Goal: Transaction & Acquisition: Subscribe to service/newsletter

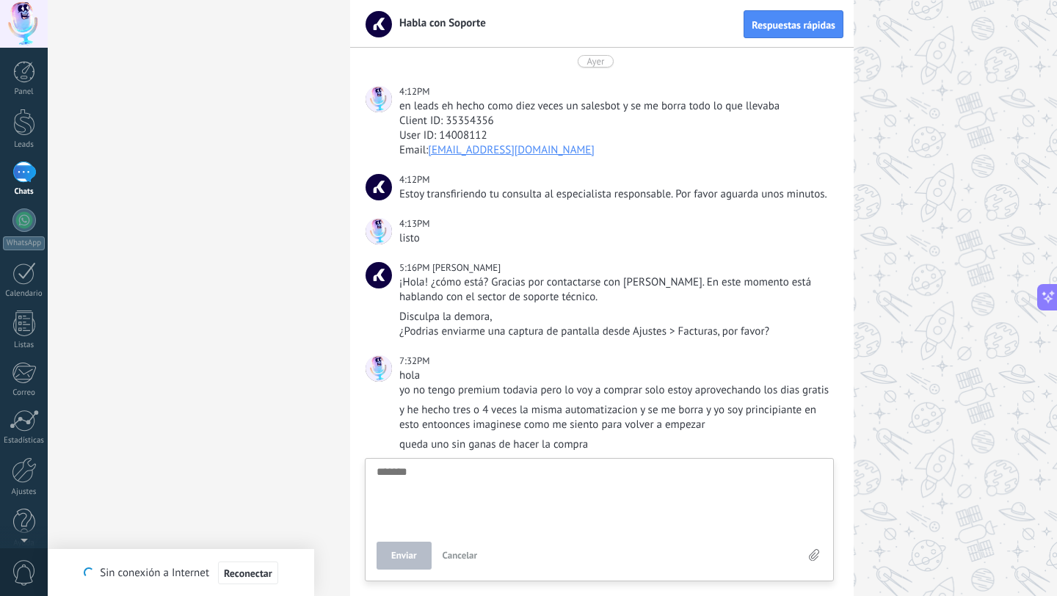
scroll to position [14, 0]
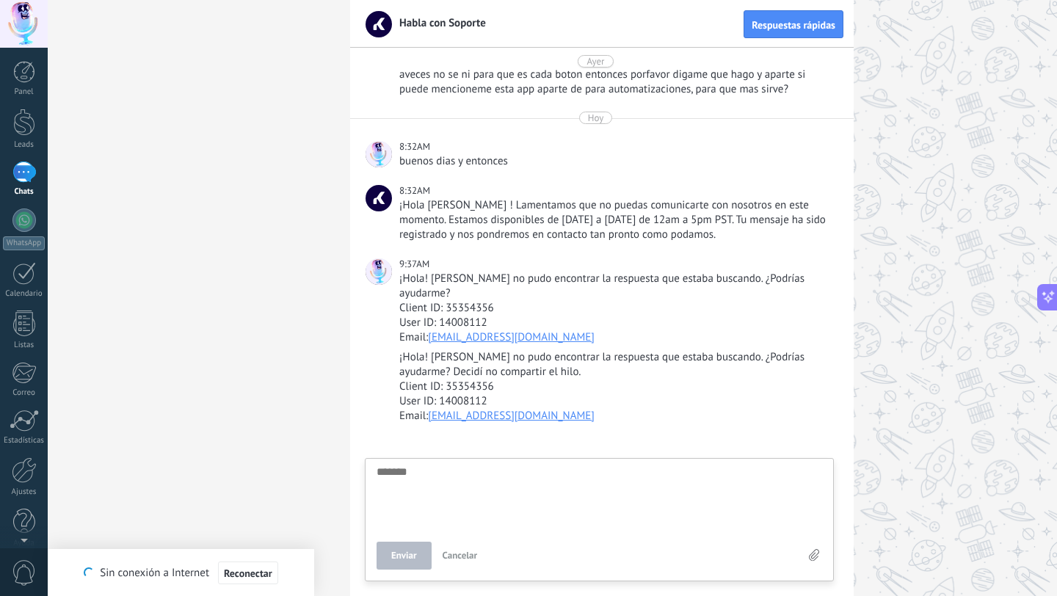
click at [22, 179] on div at bounding box center [23, 171] width 23 height 21
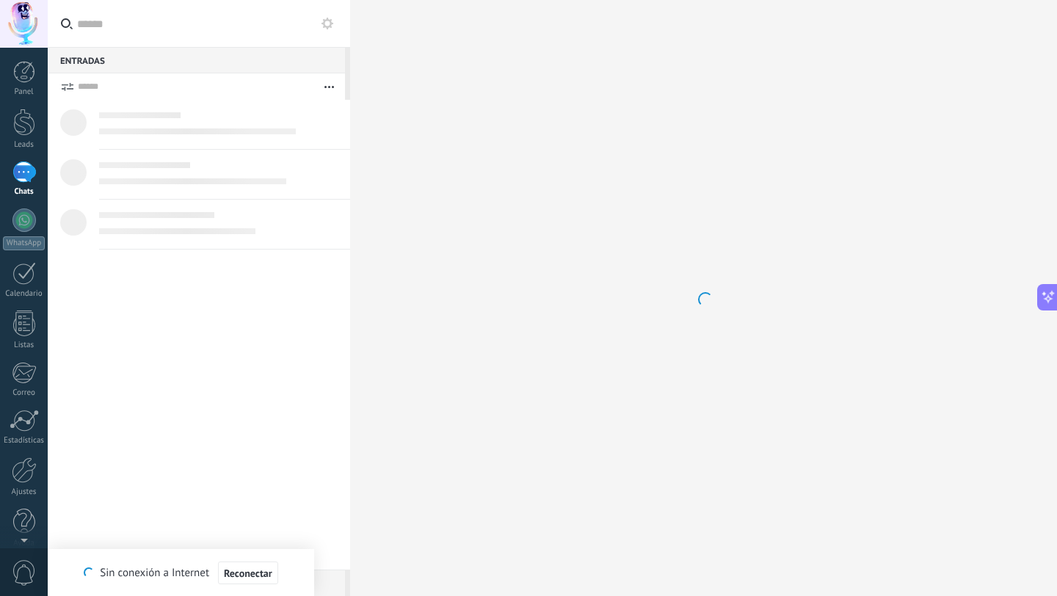
scroll to position [227, 0]
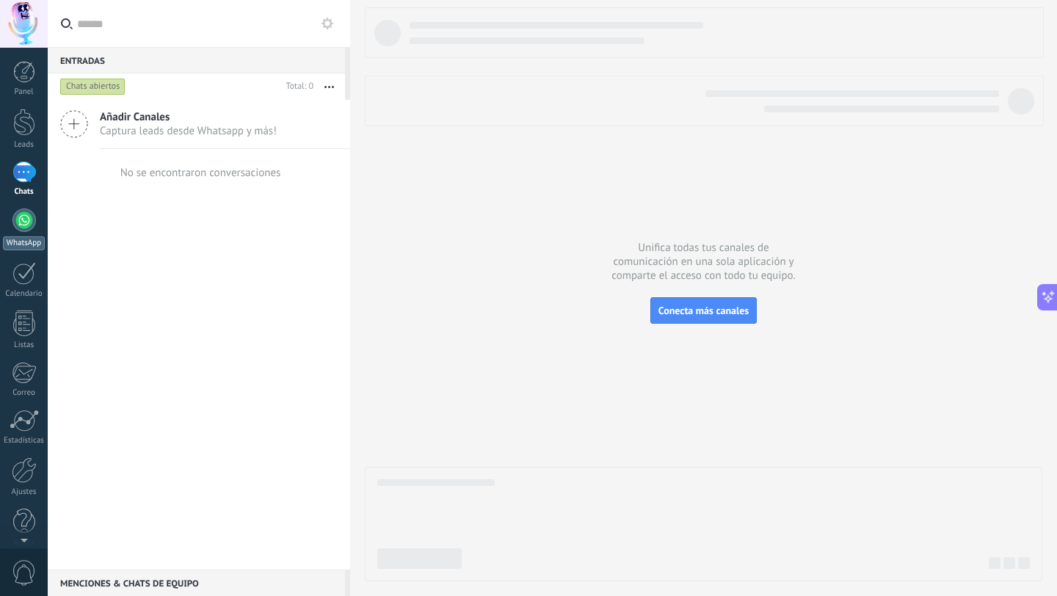
click at [25, 230] on div at bounding box center [23, 219] width 23 height 23
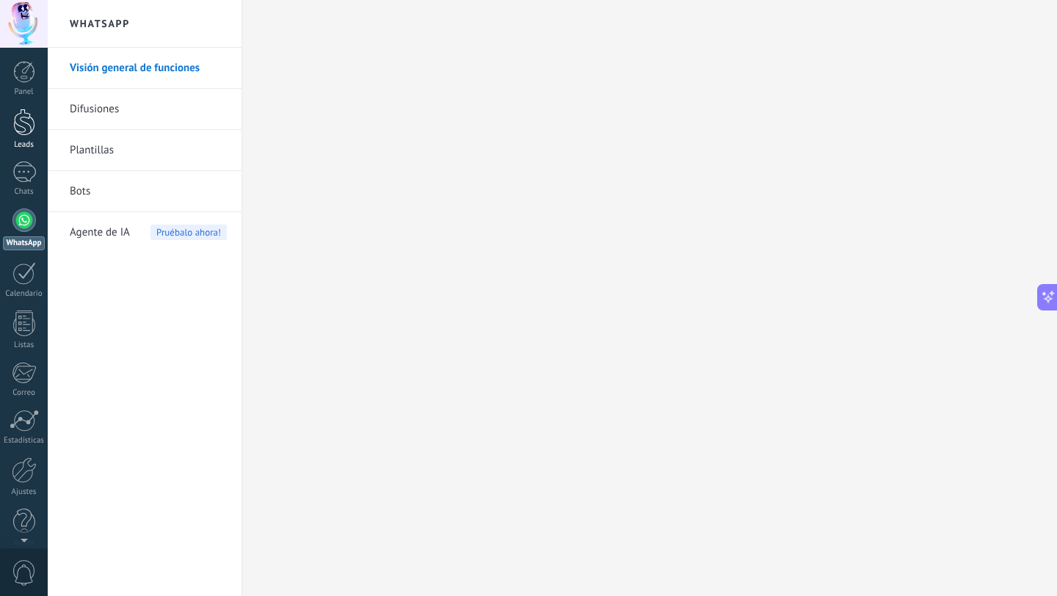
click at [29, 133] on div at bounding box center [24, 122] width 22 height 27
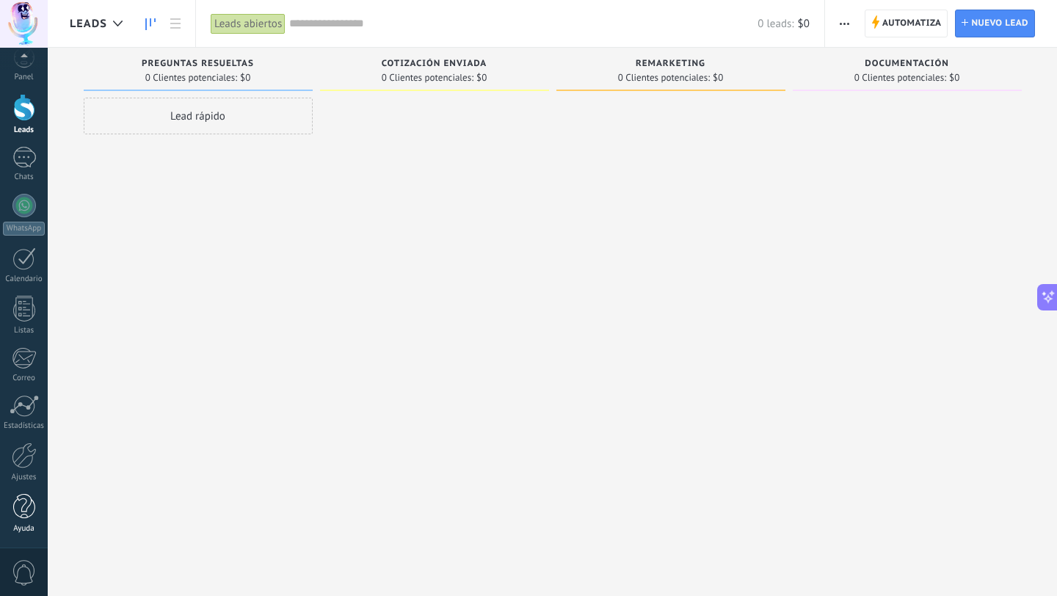
scroll to position [25, 0]
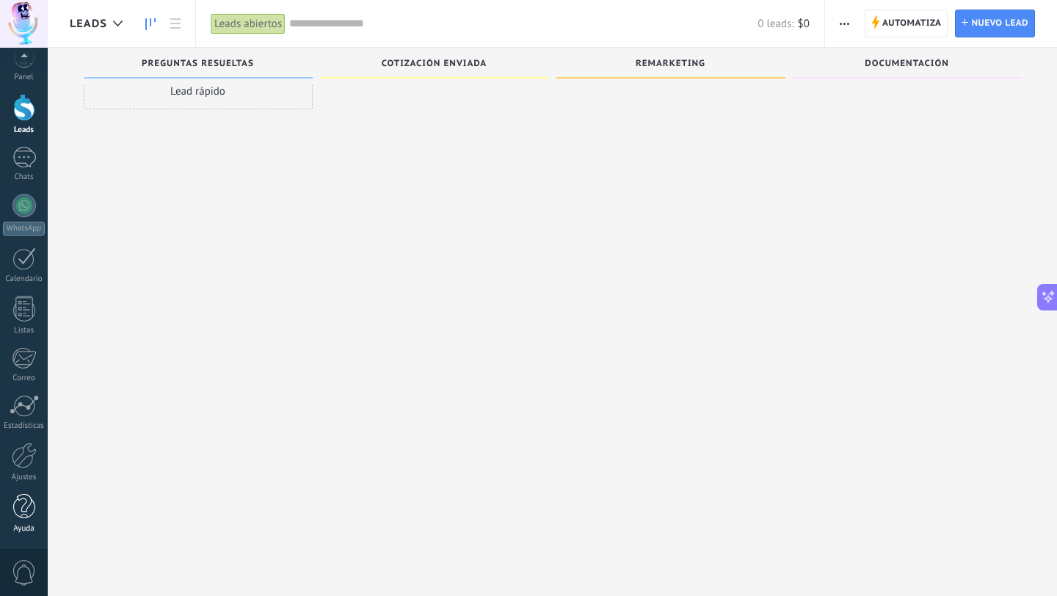
click at [23, 518] on div at bounding box center [24, 507] width 22 height 26
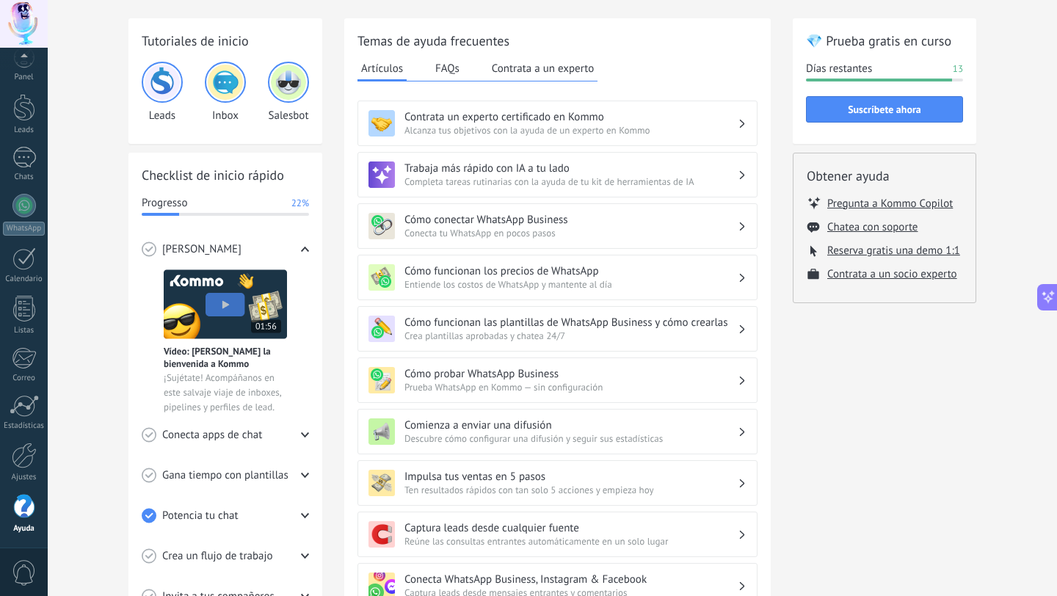
scroll to position [30, 0]
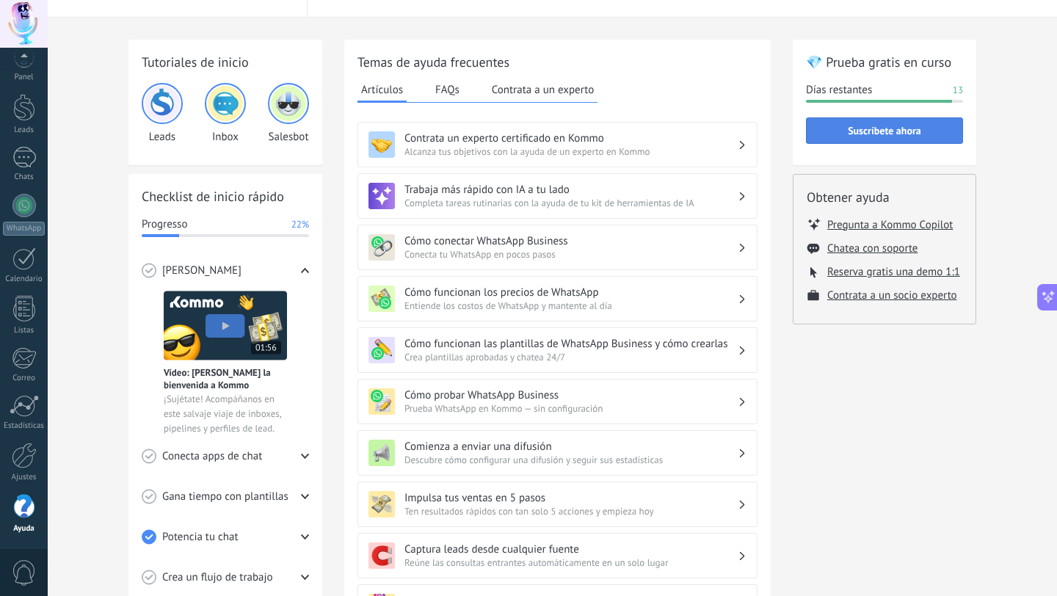
click at [920, 129] on span "Suscríbete ahora" at bounding box center [883, 130] width 73 height 10
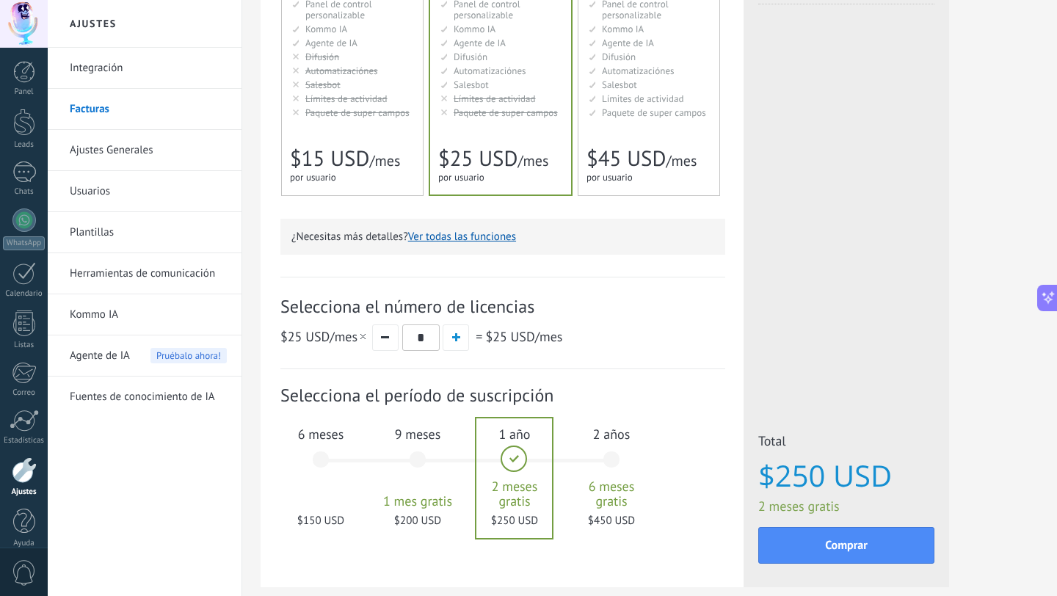
scroll to position [276, 0]
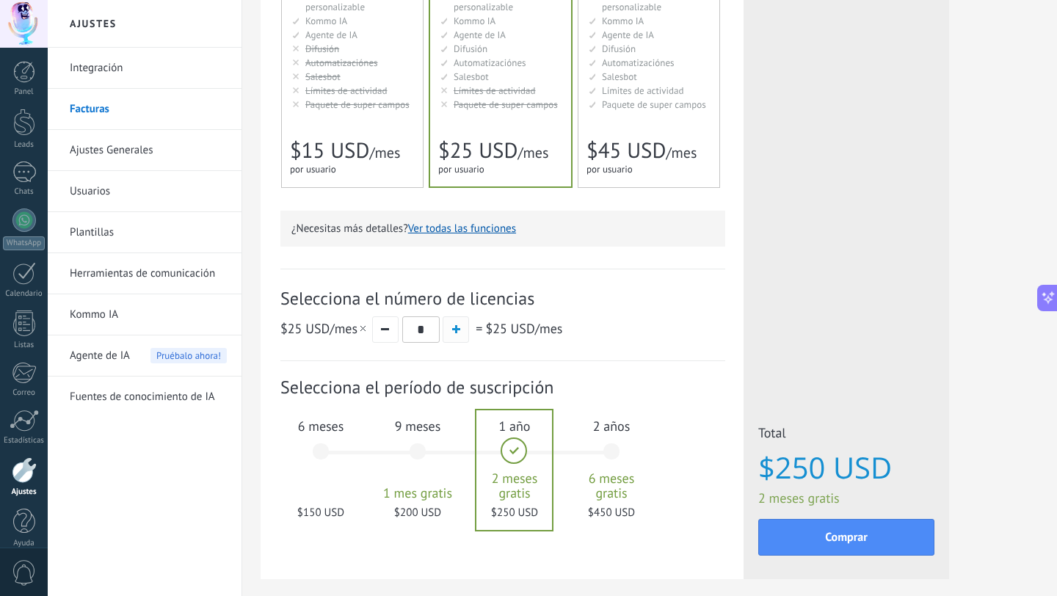
click at [459, 333] on span "button" at bounding box center [456, 329] width 8 height 8
click at [384, 325] on button "button" at bounding box center [385, 329] width 26 height 26
type input "*"
click at [327, 451] on div "6 meses $150 USD" at bounding box center [320, 458] width 79 height 103
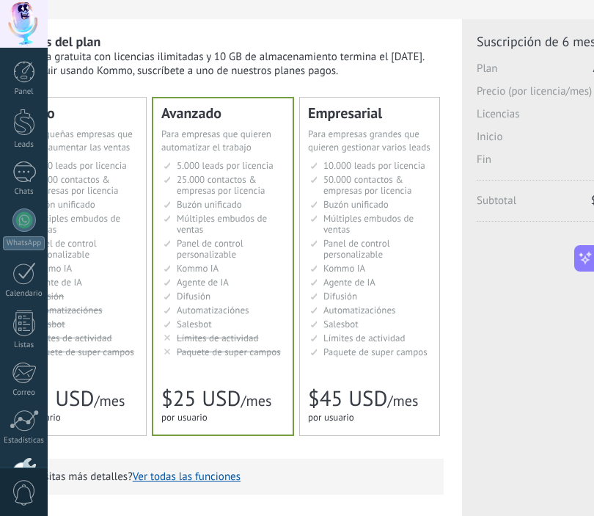
scroll to position [28, 80]
